Goal: Task Accomplishment & Management: Manage account settings

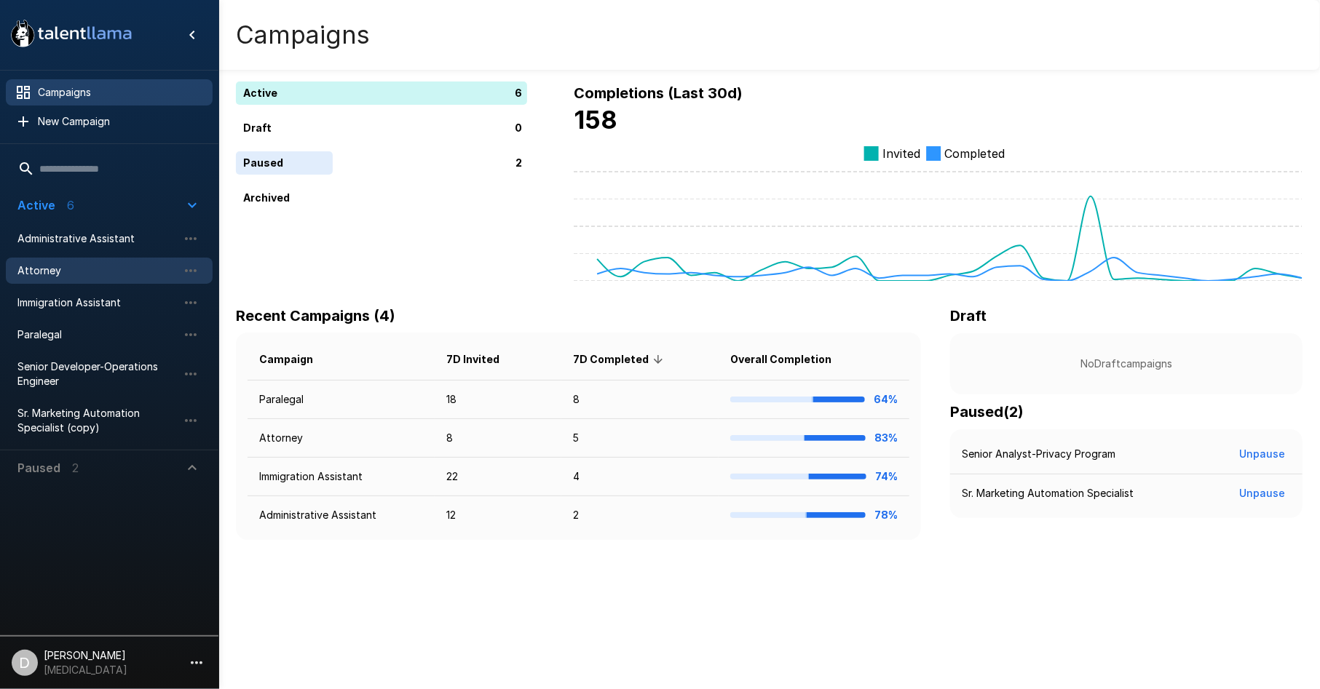
click at [129, 279] on div "Attorney" at bounding box center [109, 271] width 207 height 26
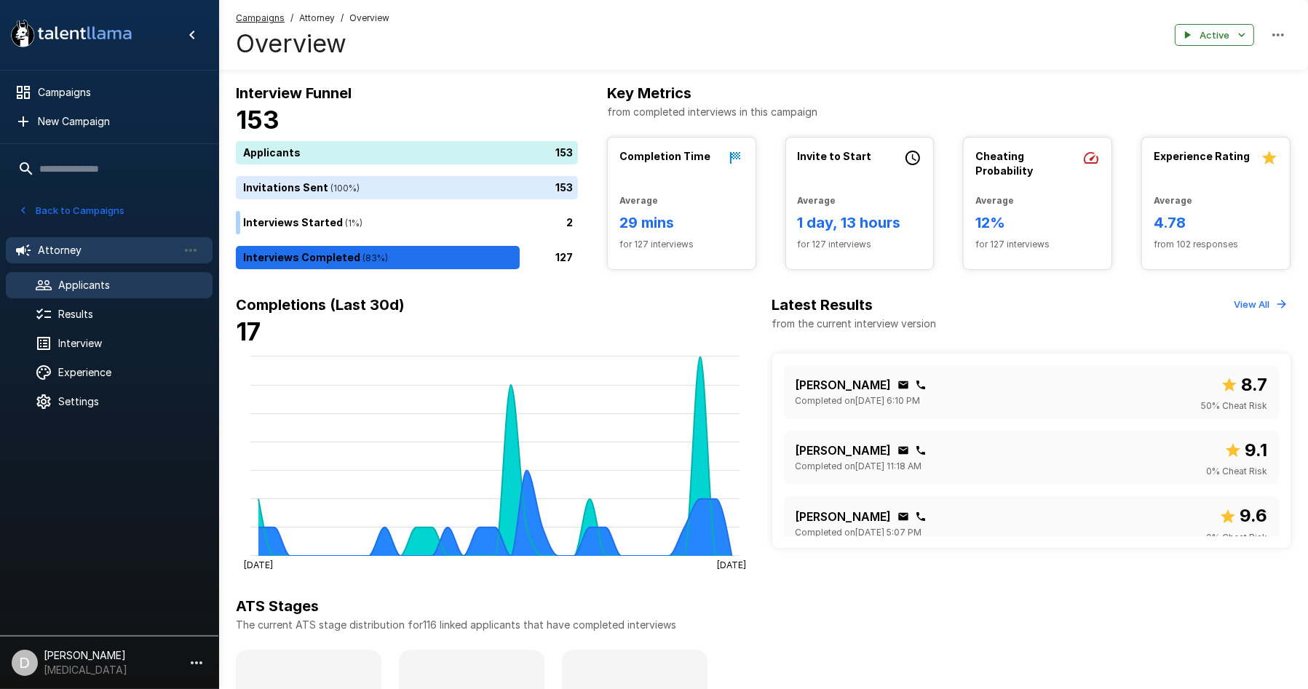
click at [125, 276] on div "Applicants" at bounding box center [109, 285] width 207 height 26
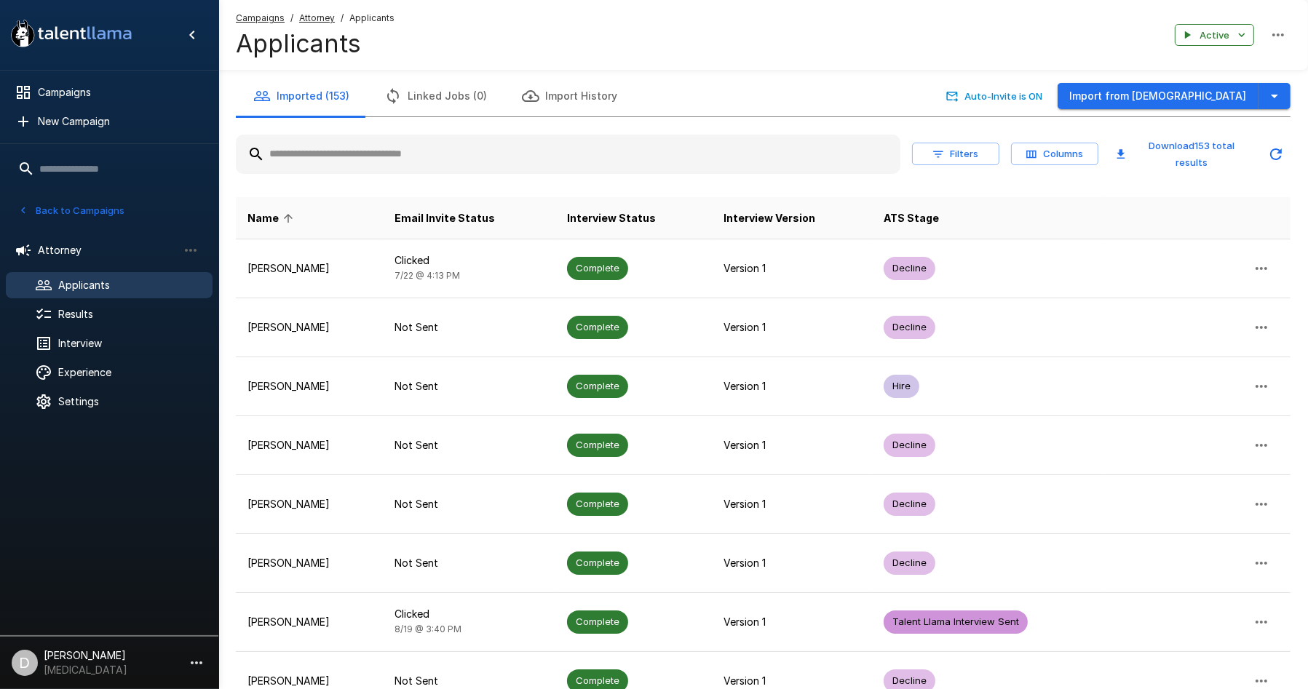
click at [388, 150] on input "text" at bounding box center [568, 154] width 665 height 26
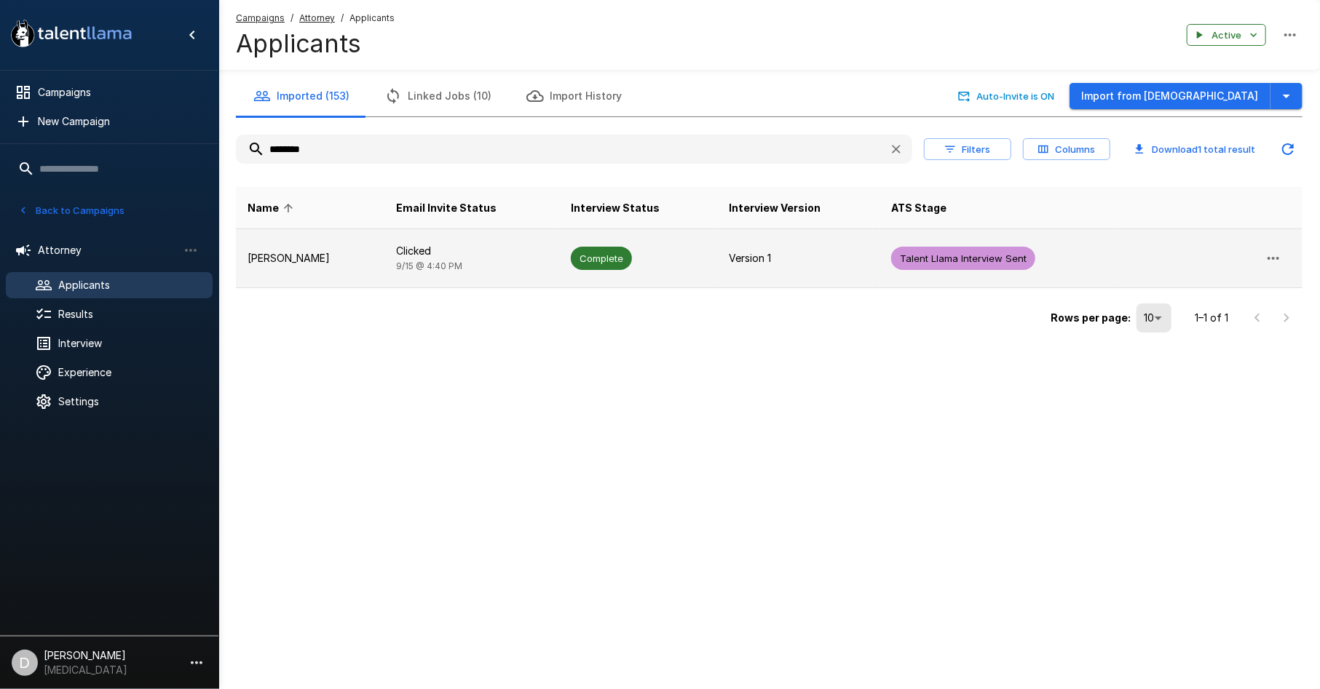
type input "********"
click at [384, 262] on td "[PERSON_NAME]" at bounding box center [310, 258] width 149 height 59
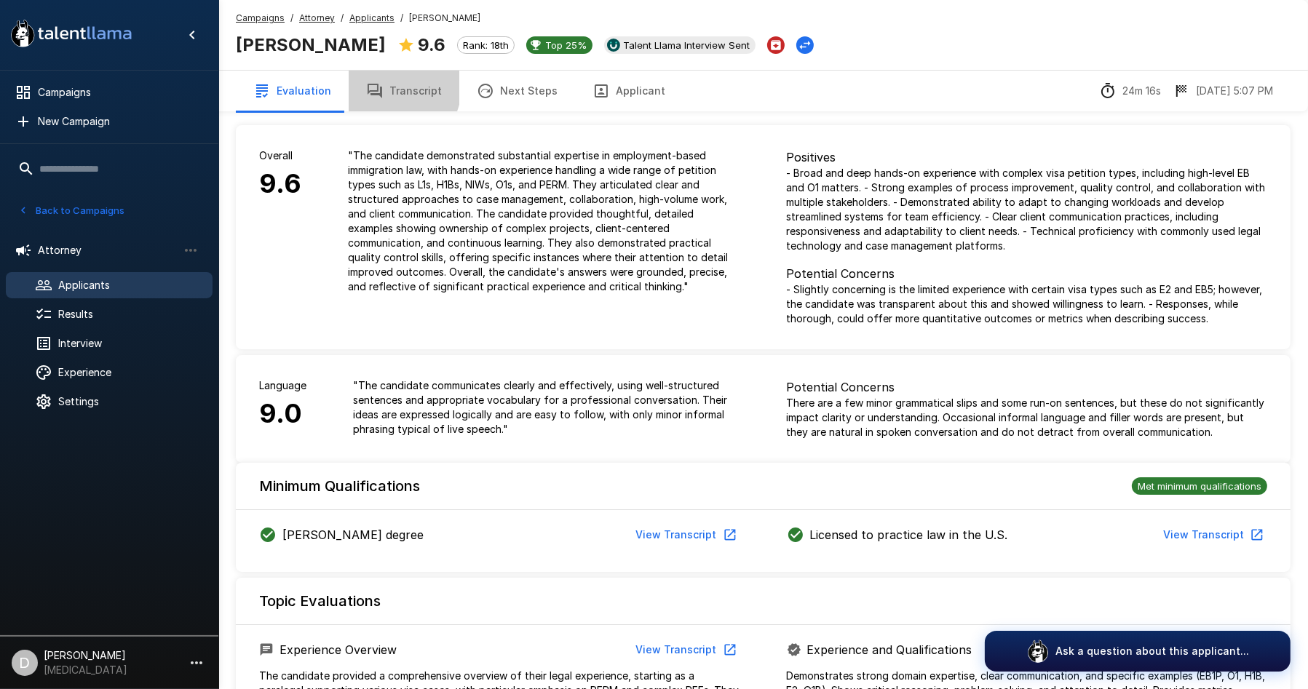
click at [379, 84] on icon "button" at bounding box center [374, 90] width 17 height 17
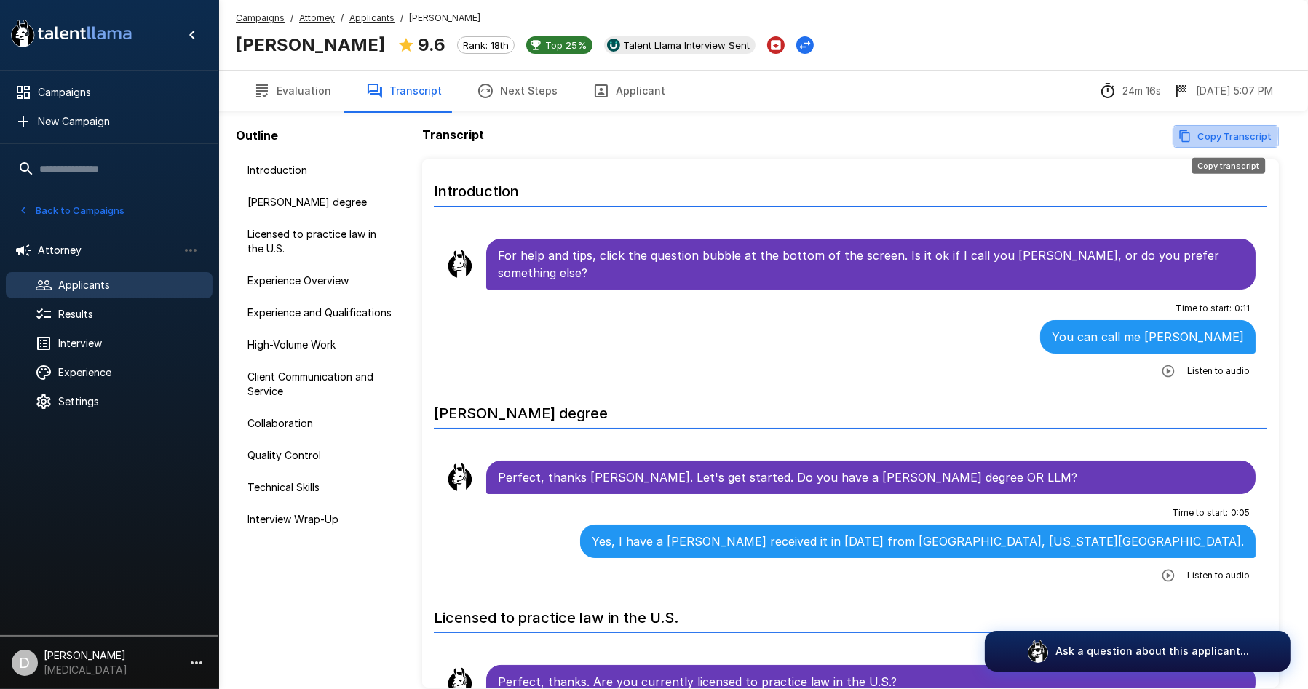
click at [1214, 133] on button "Copy Transcript" at bounding box center [1226, 136] width 106 height 23
click at [301, 91] on button "Evaluation" at bounding box center [292, 91] width 113 height 41
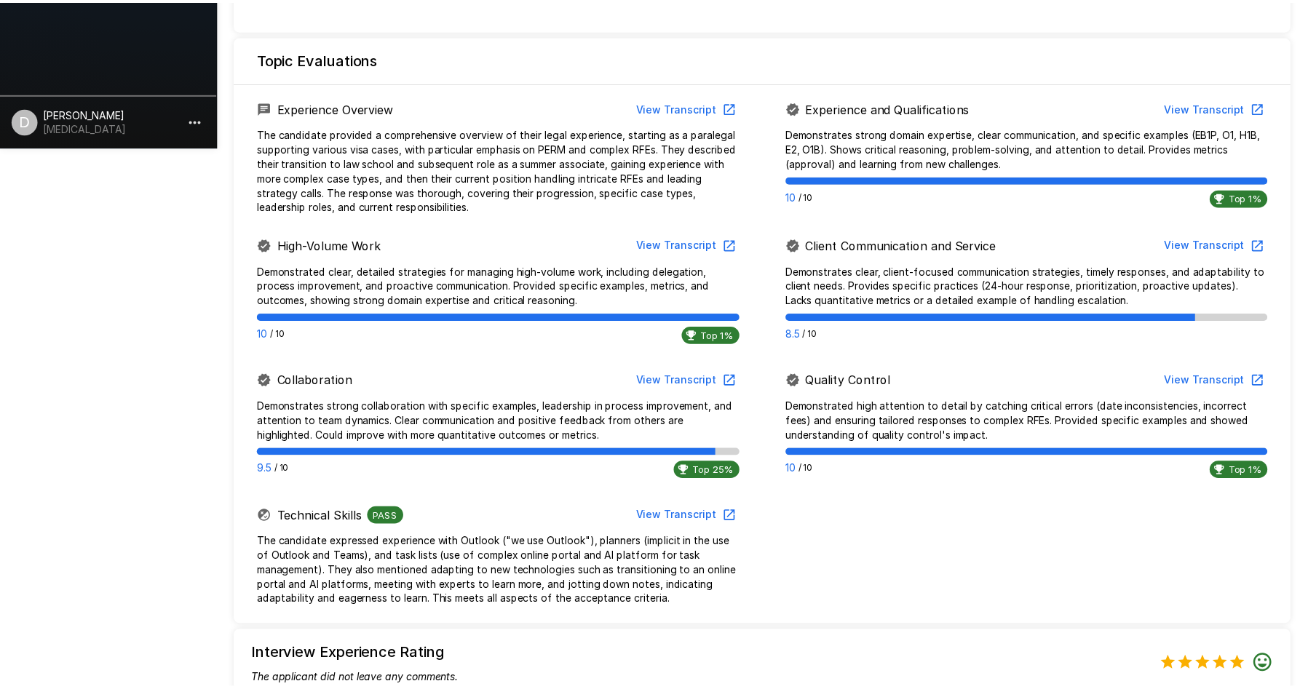
scroll to position [959, 0]
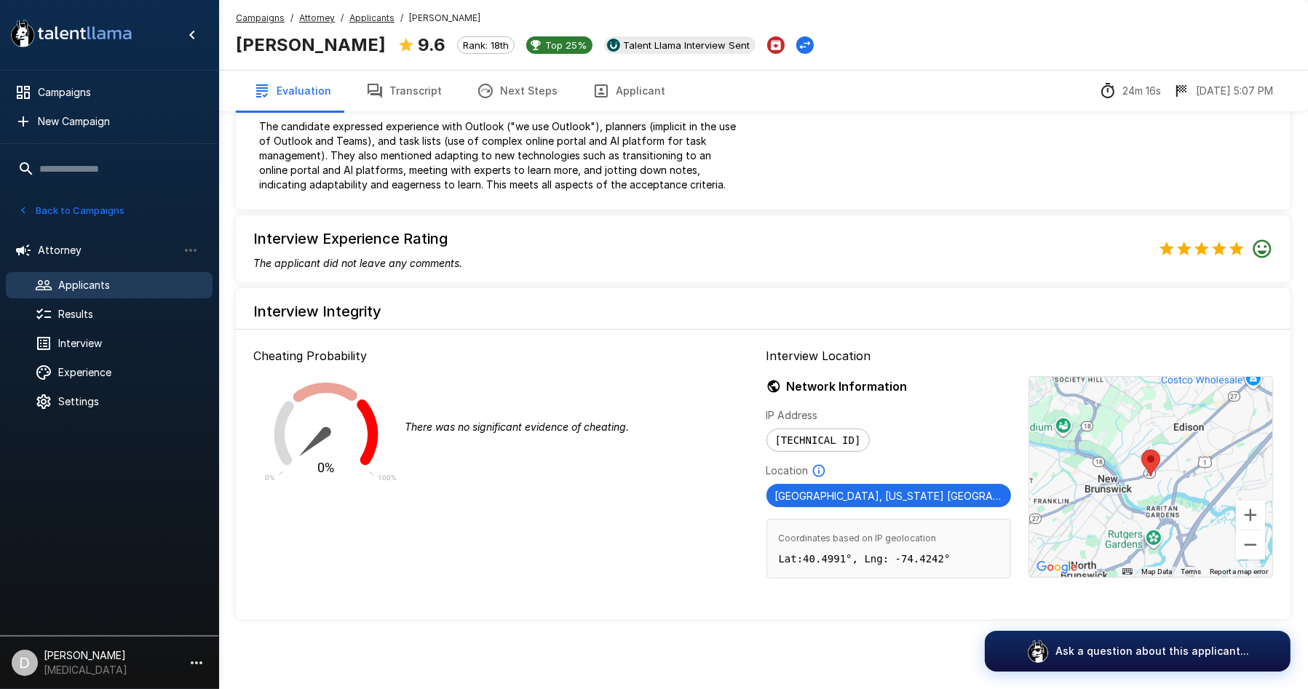
click at [502, 93] on button "Next Steps" at bounding box center [517, 91] width 116 height 41
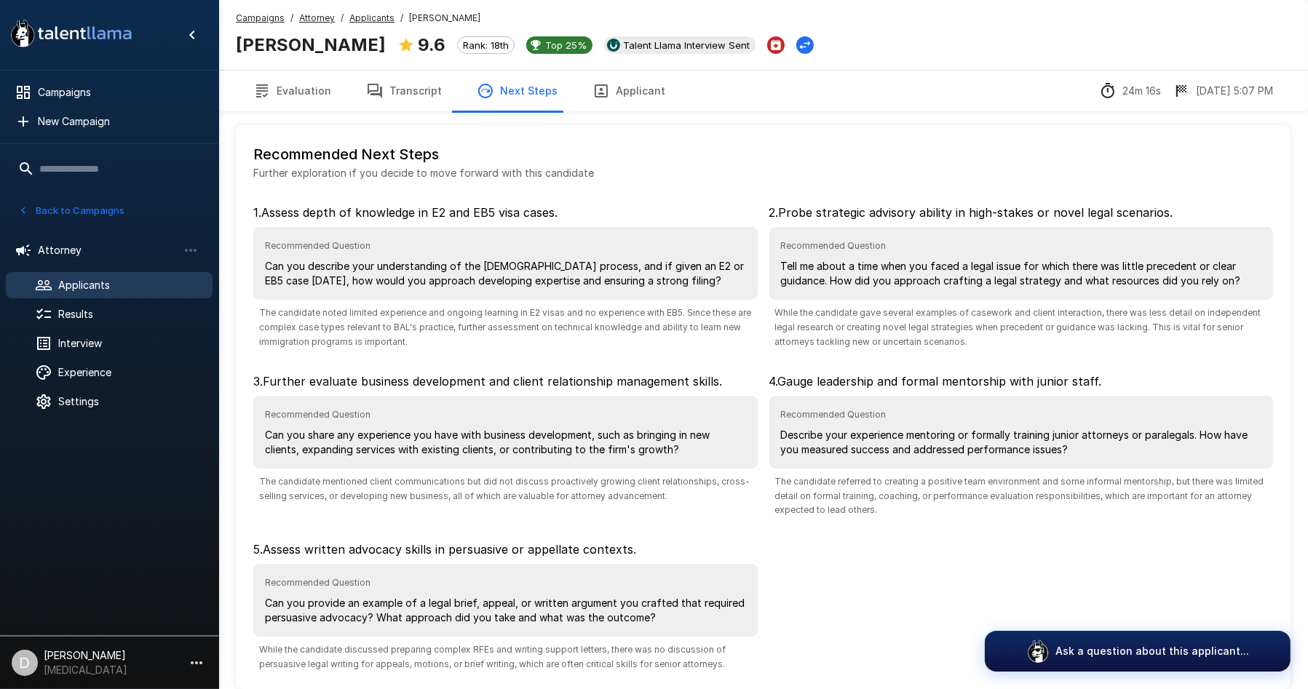
click at [424, 91] on button "Transcript" at bounding box center [404, 91] width 111 height 41
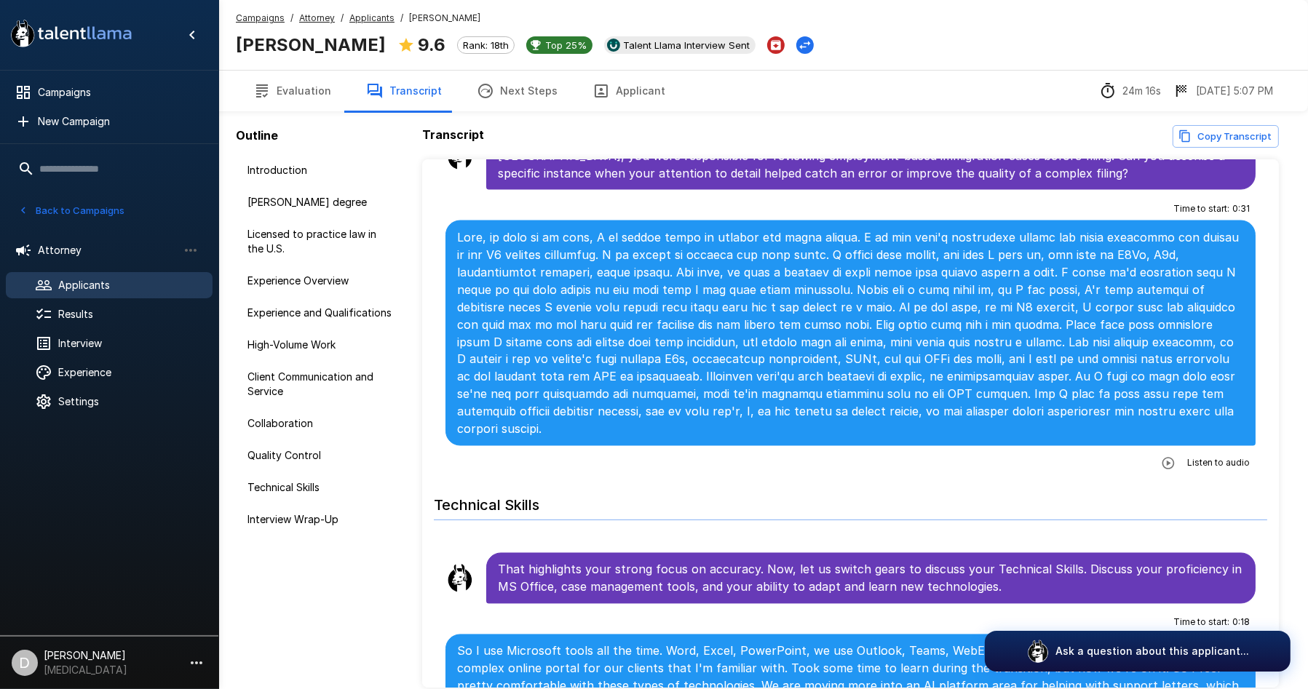
scroll to position [3154, 0]
